Goal: Task Accomplishment & Management: Use online tool/utility

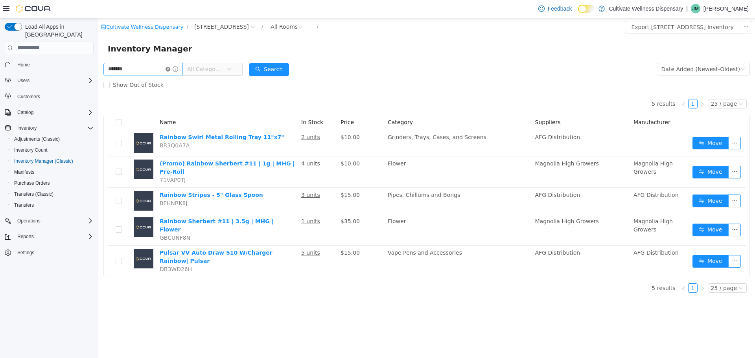
click at [170, 70] on icon "icon: close-circle" at bounding box center [168, 68] width 5 height 5
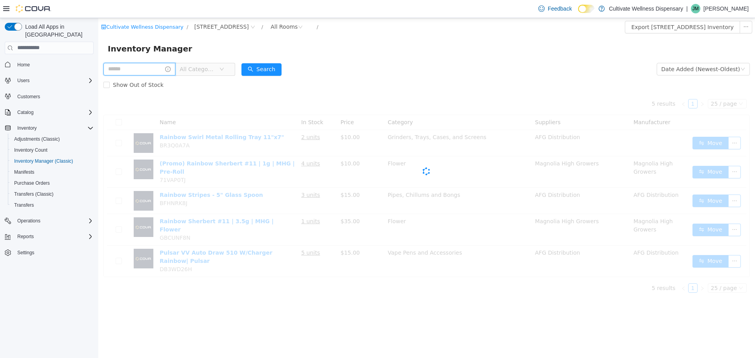
click at [158, 71] on input "text" at bounding box center [139, 69] width 72 height 13
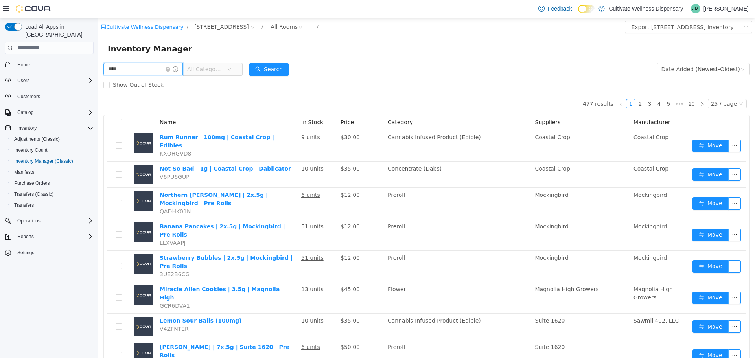
type input "********"
click at [289, 74] on button "Search" at bounding box center [269, 69] width 40 height 13
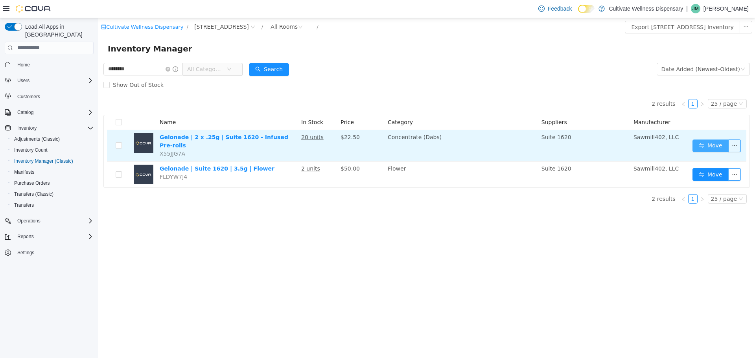
click at [717, 146] on button "Move" at bounding box center [711, 145] width 36 height 13
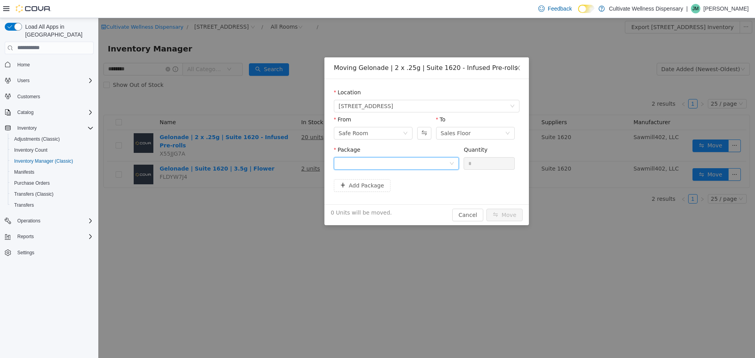
click at [394, 158] on div at bounding box center [394, 163] width 111 height 12
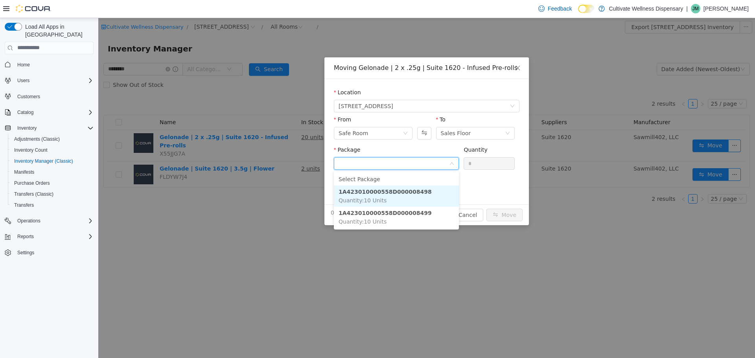
click at [392, 197] on li "1A423010000558D000008498 Quantity : 10 Units" at bounding box center [396, 195] width 125 height 21
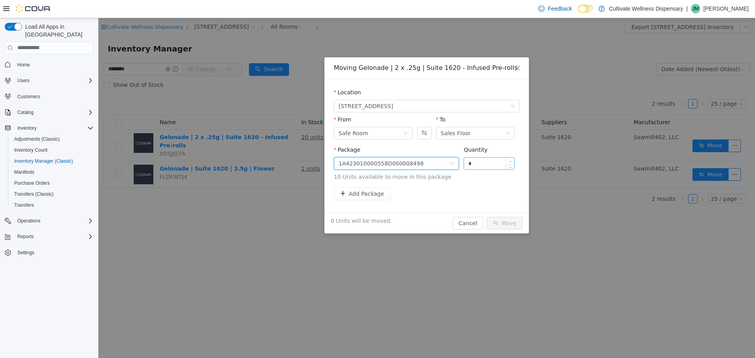
click at [513, 161] on span "Increase Value" at bounding box center [510, 160] width 8 height 7
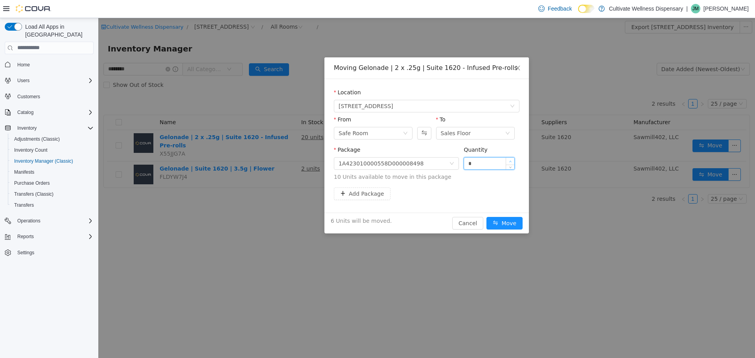
click at [513, 161] on span "Increase Value" at bounding box center [510, 160] width 8 height 7
type input "**"
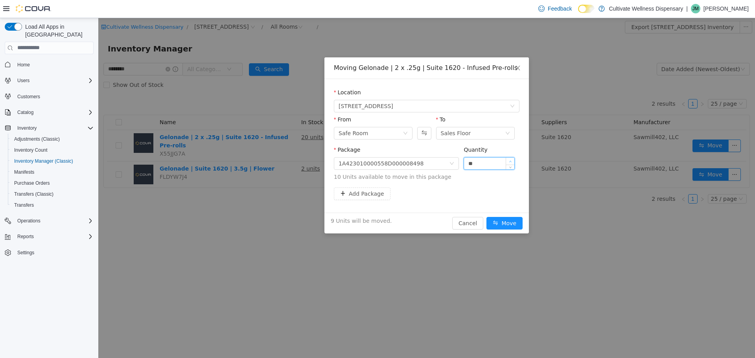
click at [513, 161] on span "Increase Value" at bounding box center [510, 160] width 8 height 7
click at [512, 221] on button "Move" at bounding box center [505, 223] width 36 height 13
